Goal: Use online tool/utility

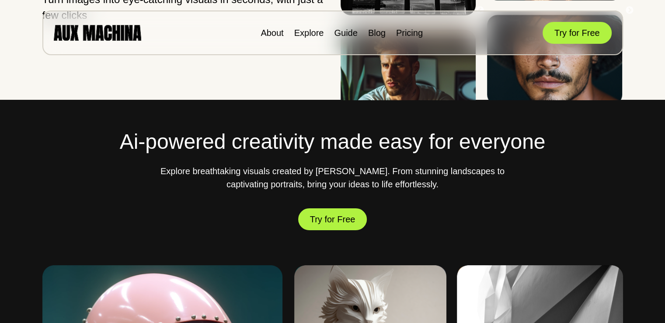
scroll to position [219, 0]
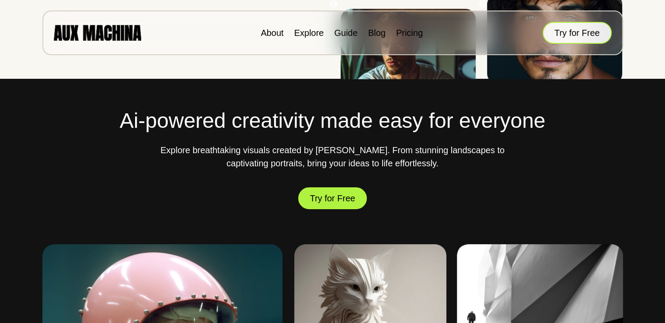
click at [579, 35] on button "Try for Free" at bounding box center [577, 33] width 69 height 22
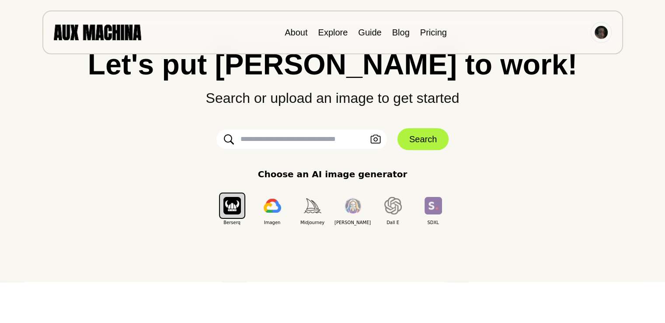
scroll to position [40, 0]
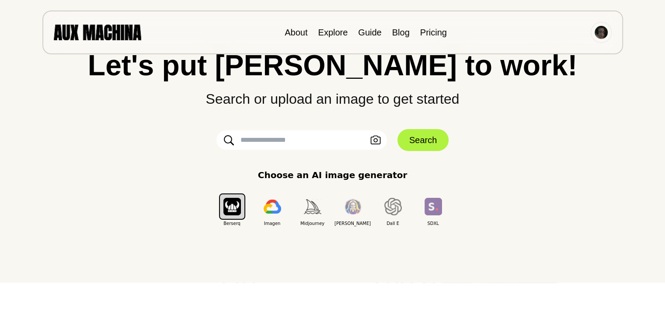
click at [295, 143] on input "text" at bounding box center [302, 139] width 171 height 19
click at [267, 140] on input "text" at bounding box center [302, 139] width 171 height 19
paste input "**********"
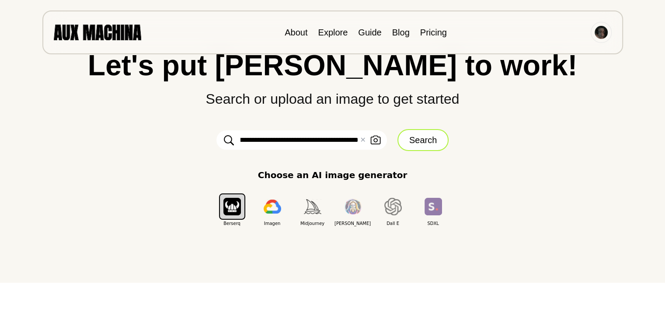
type input "**********"
click at [415, 141] on button "Search" at bounding box center [423, 140] width 51 height 22
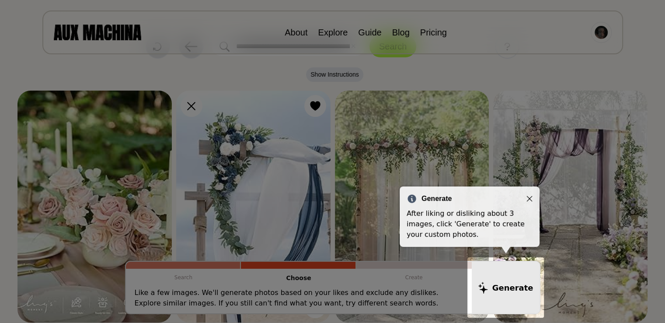
click at [530, 197] on icon "Close" at bounding box center [530, 199] width 6 height 6
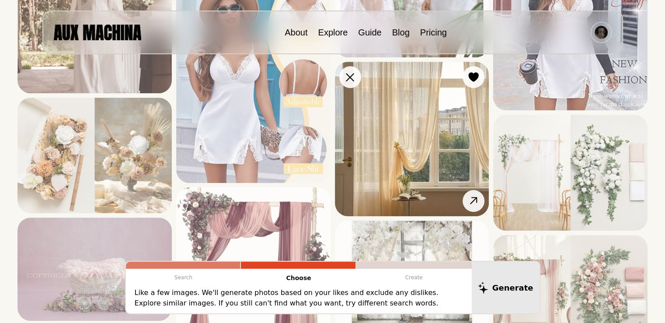
scroll to position [656, 0]
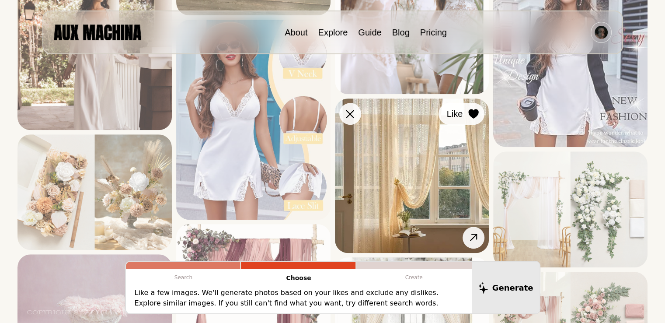
click at [464, 111] on button "Like" at bounding box center [462, 114] width 46 height 22
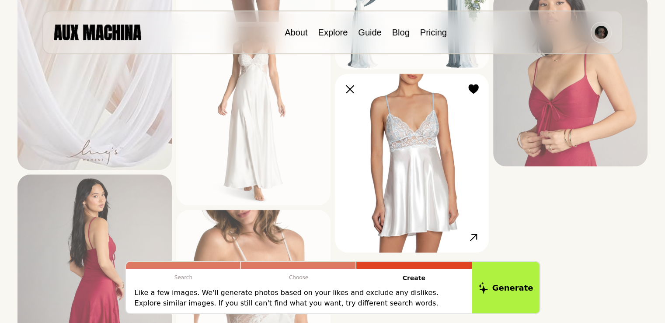
scroll to position [1269, 0]
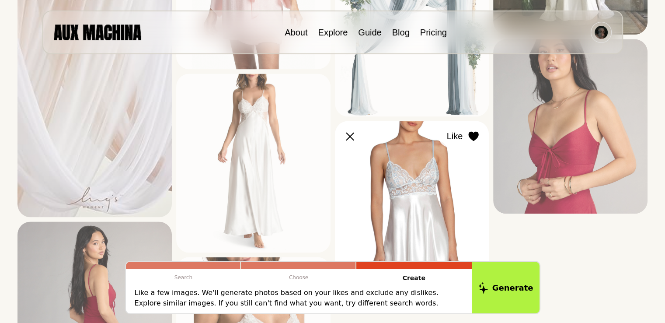
click at [472, 134] on icon at bounding box center [474, 136] width 10 height 10
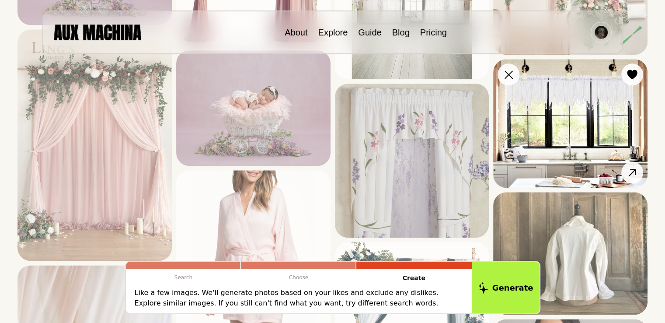
scroll to position [962, 0]
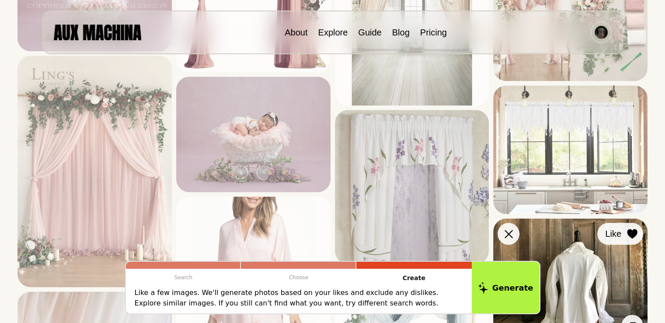
click at [628, 232] on icon at bounding box center [632, 234] width 10 height 10
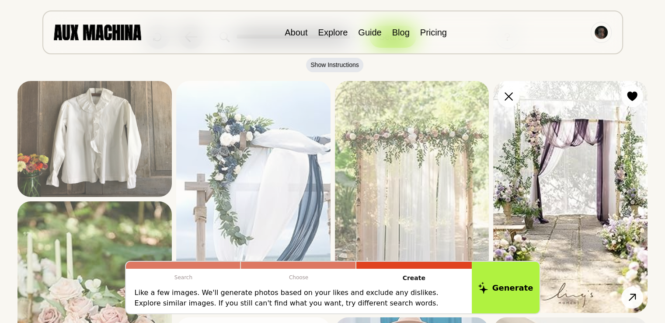
scroll to position [87, 0]
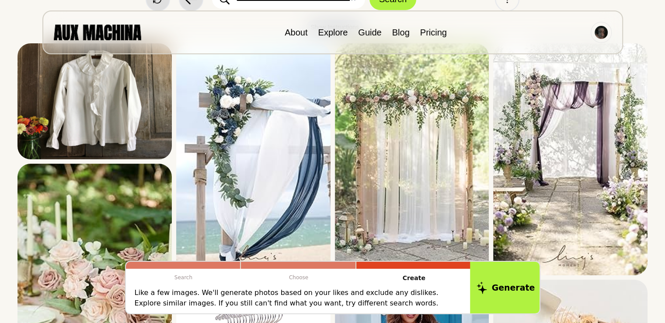
click at [518, 286] on button "Generate" at bounding box center [505, 287] width 71 height 54
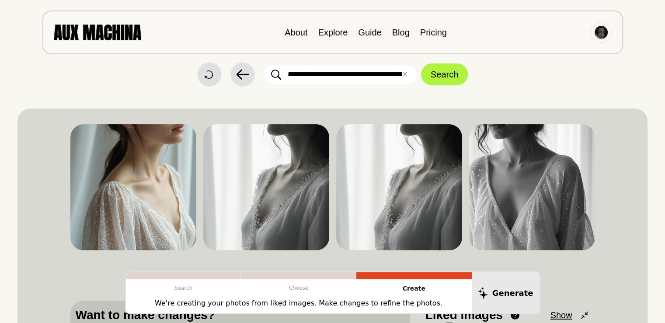
scroll to position [0, 0]
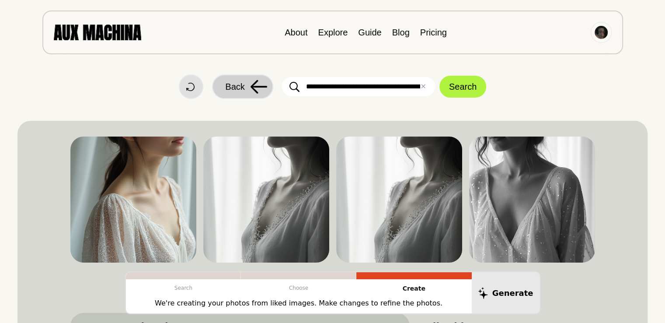
click at [258, 84] on icon at bounding box center [258, 87] width 17 height 14
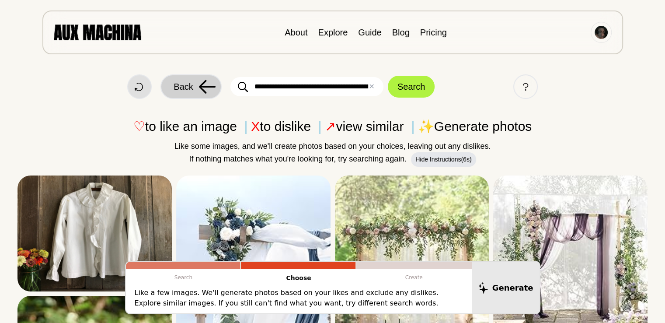
click at [199, 86] on icon at bounding box center [207, 87] width 17 height 14
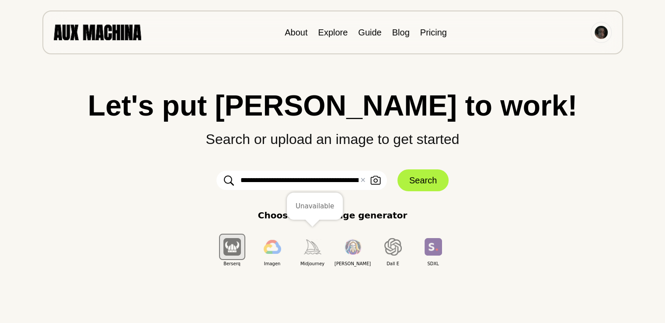
click at [308, 245] on img "button" at bounding box center [312, 246] width 17 height 14
click at [313, 245] on img "button" at bounding box center [312, 246] width 17 height 14
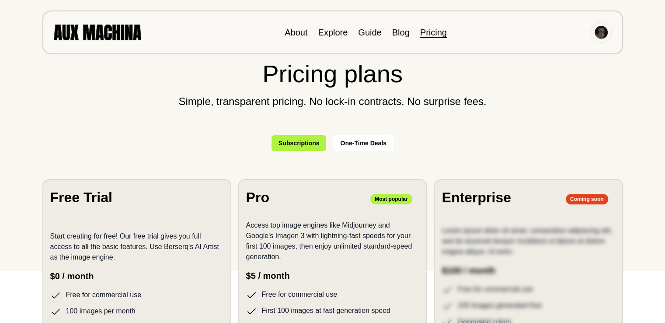
scroll to position [131, 0]
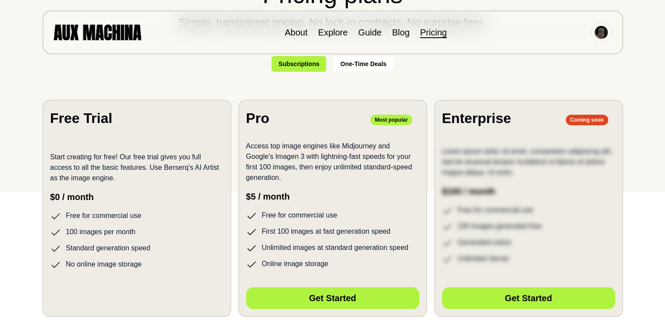
click at [96, 120] on h2 "Free Trial" at bounding box center [81, 118] width 62 height 21
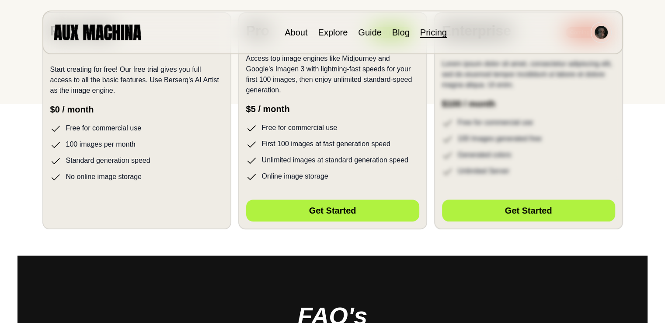
scroll to position [0, 0]
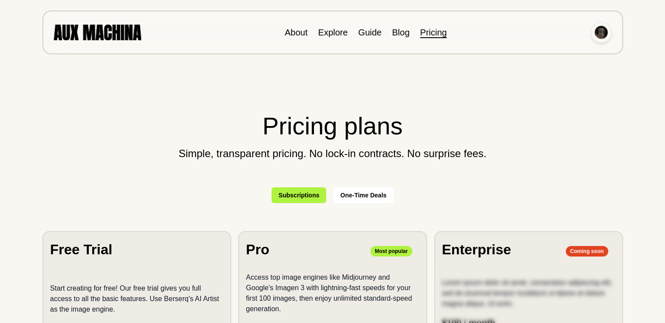
click at [605, 33] on img at bounding box center [601, 32] width 13 height 13
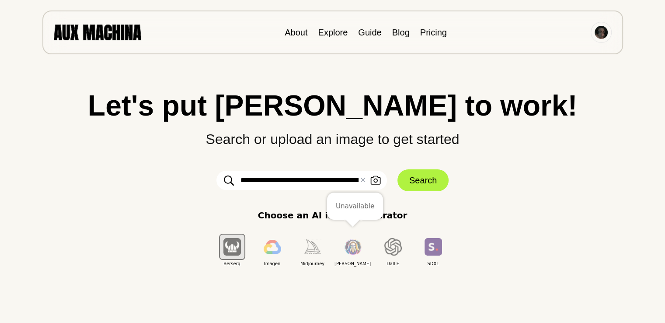
click at [349, 243] on img "button" at bounding box center [352, 247] width 17 height 16
click at [348, 246] on img "button" at bounding box center [352, 247] width 17 height 16
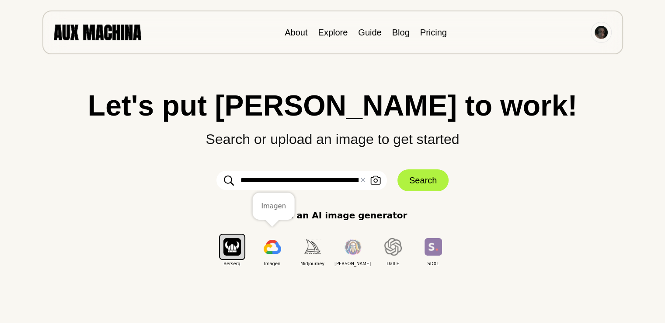
click at [271, 245] on img "button" at bounding box center [272, 247] width 17 height 14
